Goal: Find specific page/section: Find specific page/section

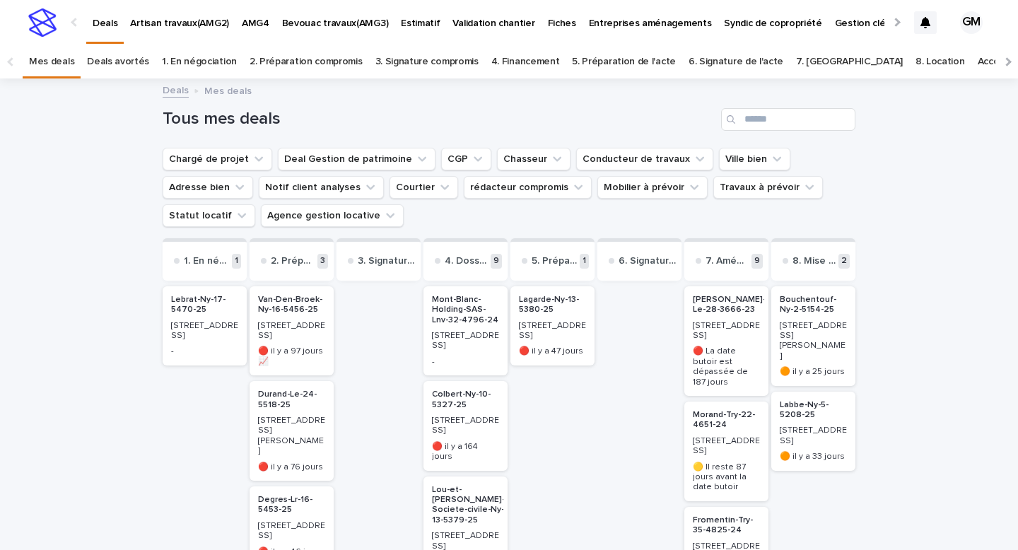
click at [915, 62] on link "8. Location" at bounding box center [939, 61] width 49 height 33
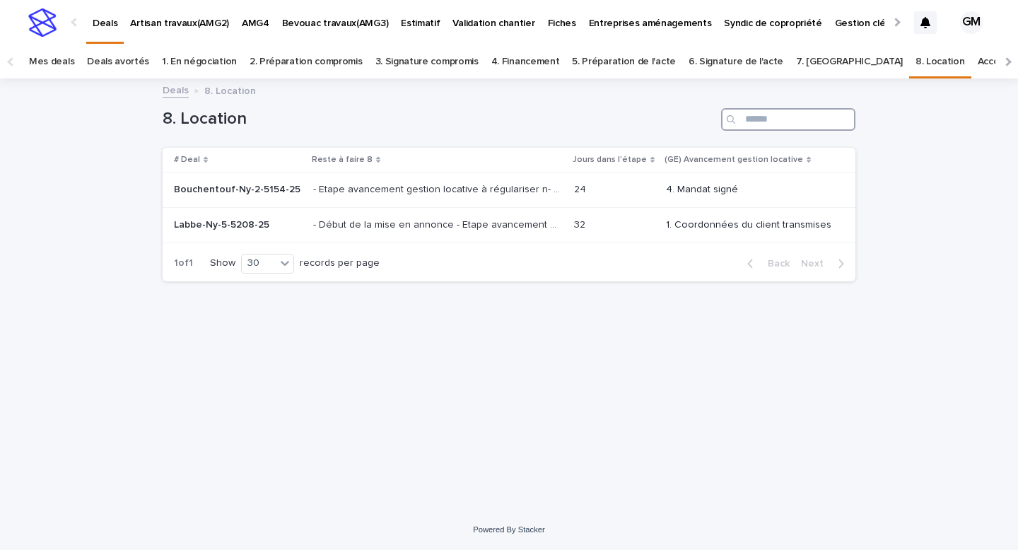
click at [784, 124] on input "Search" at bounding box center [788, 119] width 134 height 23
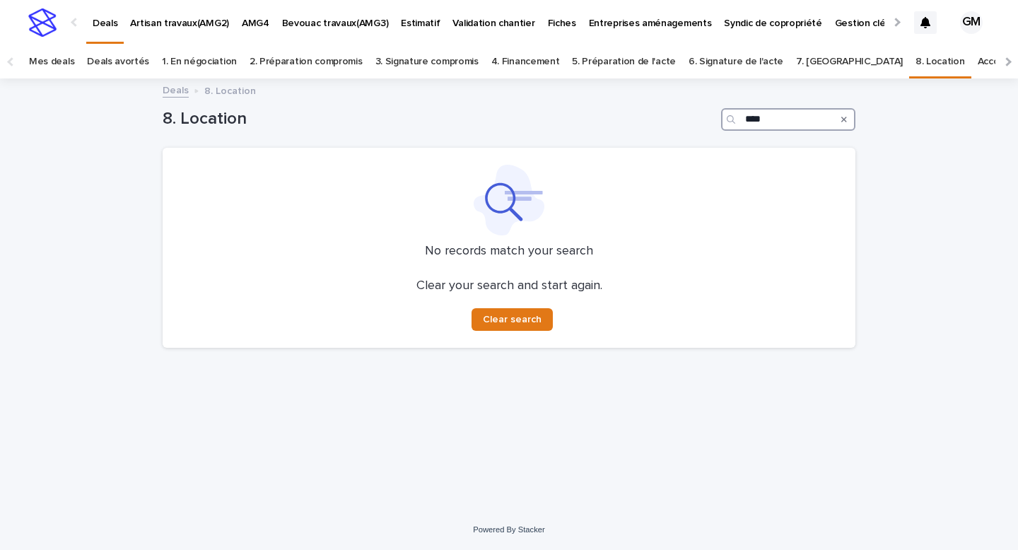
type input "****"
click at [978, 63] on link "Accompagnement terminé" at bounding box center [1036, 61] width 117 height 33
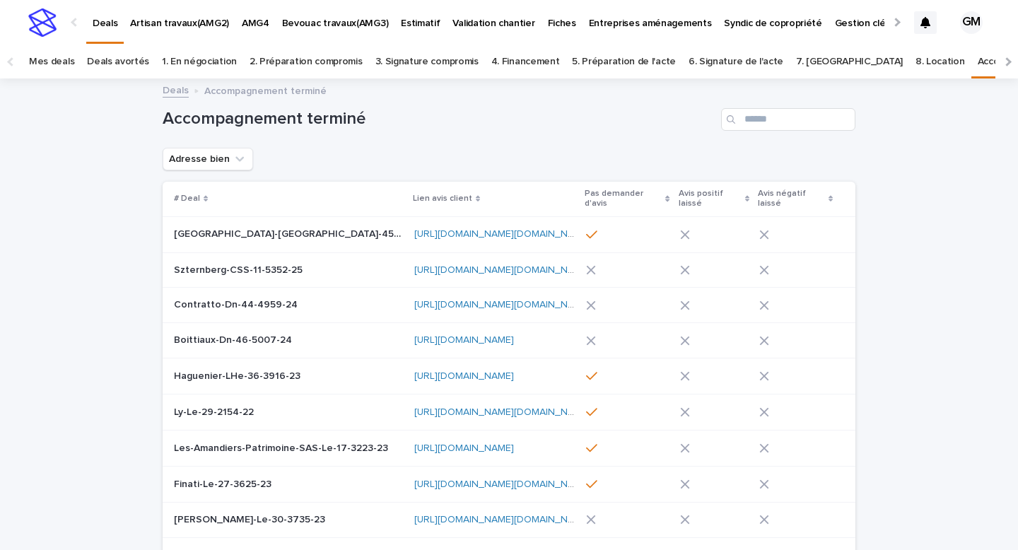
click at [744, 134] on div "Accompagnement terminé" at bounding box center [509, 114] width 693 height 68
click at [761, 123] on input "Search" at bounding box center [788, 119] width 134 height 23
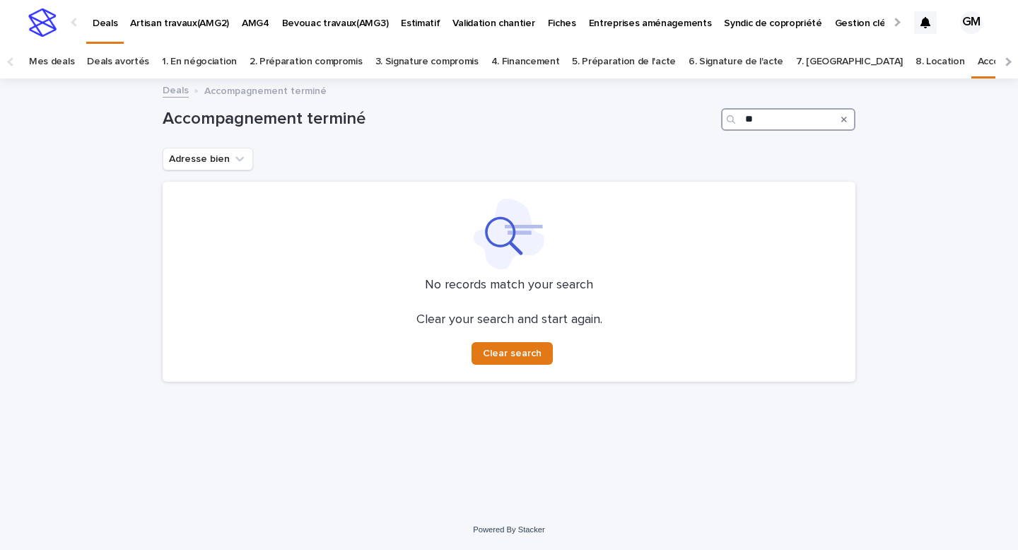
type input "*"
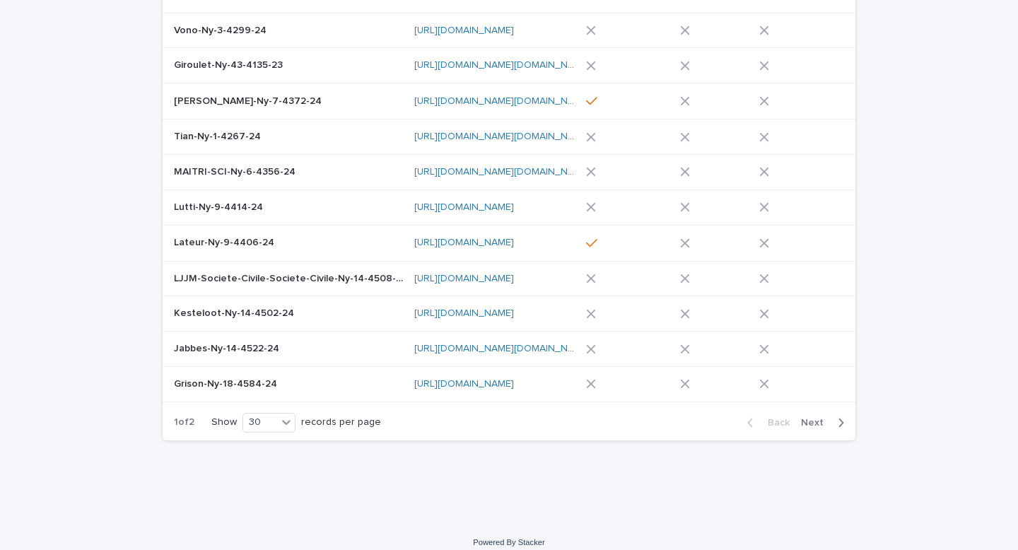
scroll to position [888, 0]
